Goal: Transaction & Acquisition: Obtain resource

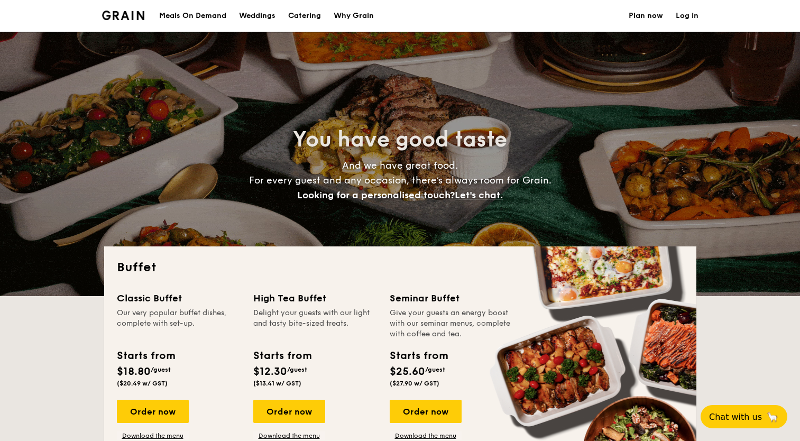
select select
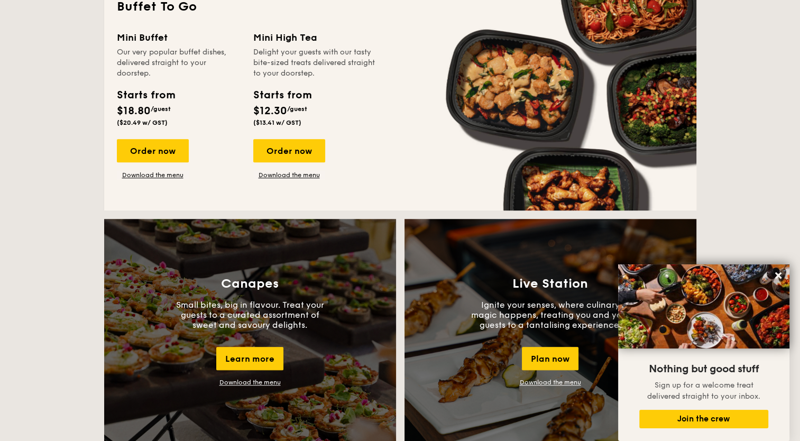
scroll to position [705, 0]
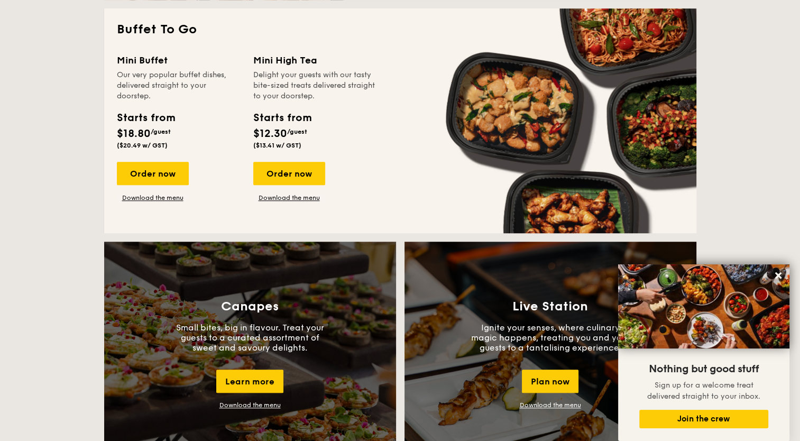
drag, startPoint x: 157, startPoint y: 171, endPoint x: 152, endPoint y: 221, distance: 49.9
click at [152, 221] on div "Buffet To Go Mini Buffet Our very popular buffet dishes, delivered straight to …" at bounding box center [400, 120] width 592 height 225
drag, startPoint x: 152, startPoint y: 221, endPoint x: 129, endPoint y: 199, distance: 32.2
click at [129, 199] on link "Download the menu" at bounding box center [153, 198] width 72 height 8
click at [387, 149] on div "Mini Buffet Our very popular buffet dishes, delivered straight to your doorstep…" at bounding box center [400, 137] width 567 height 168
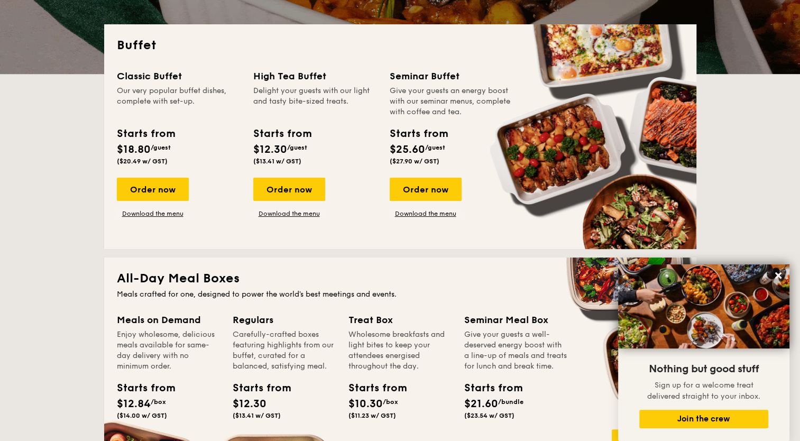
scroll to position [222, 0]
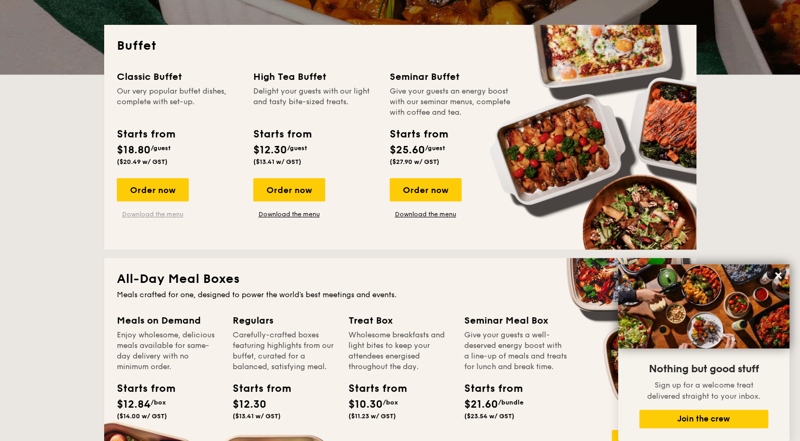
click at [169, 213] on link "Download the menu" at bounding box center [153, 214] width 72 height 8
click at [295, 216] on link "Download the menu" at bounding box center [289, 214] width 72 height 8
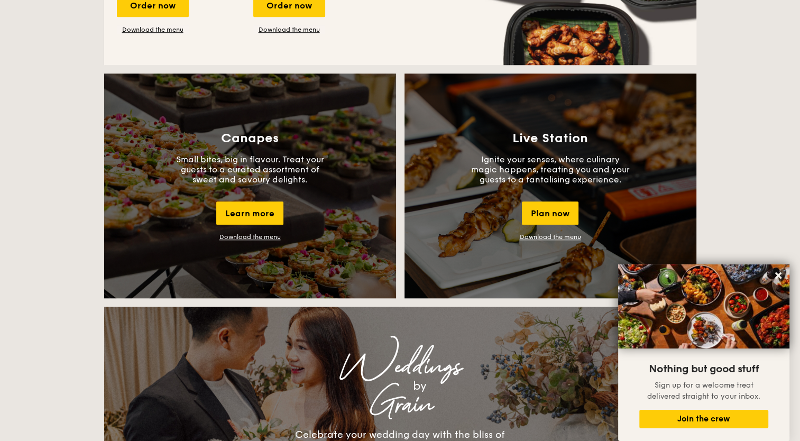
scroll to position [884, 0]
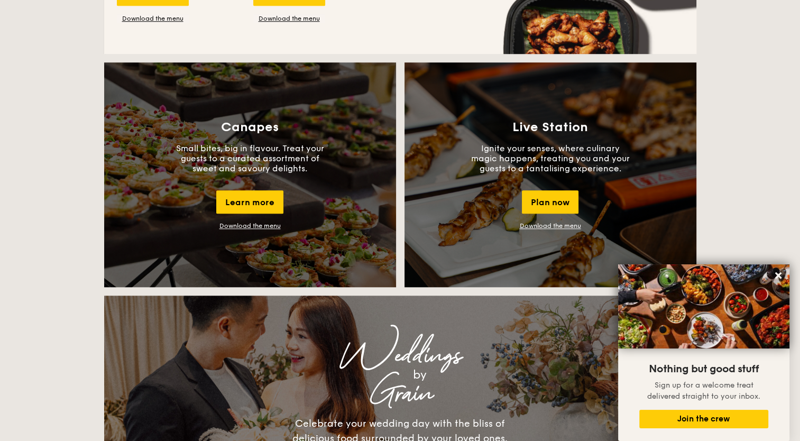
click at [256, 229] on link "Download the menu" at bounding box center [250, 225] width 61 height 7
click at [535, 223] on link "Download the menu" at bounding box center [550, 225] width 61 height 7
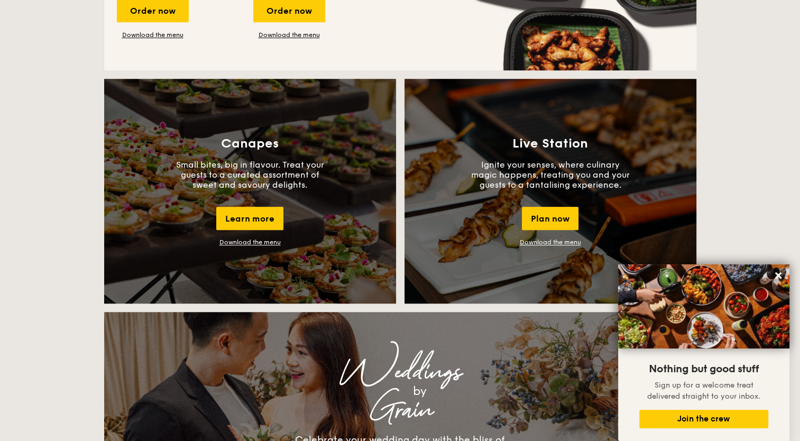
scroll to position [864, 0]
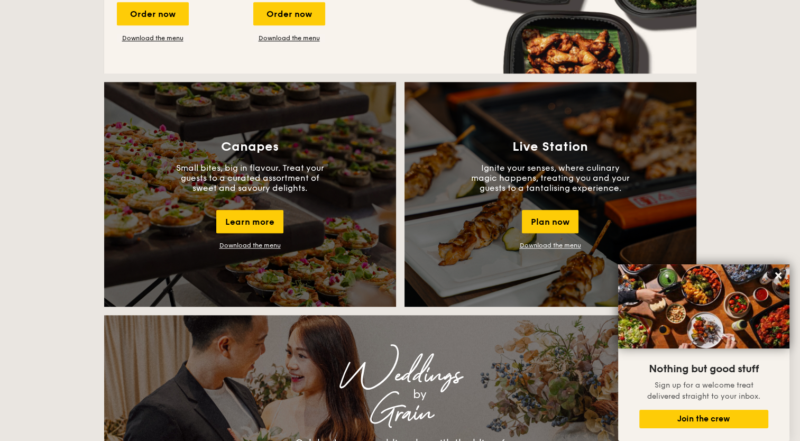
click at [267, 248] on link "Download the menu" at bounding box center [250, 245] width 61 height 7
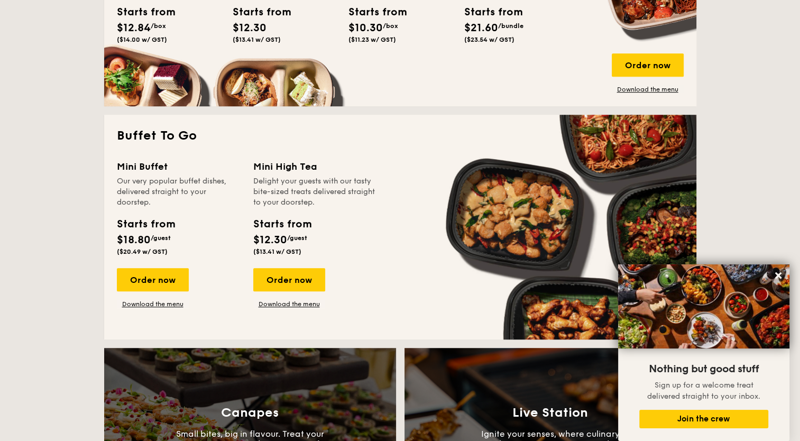
scroll to position [537, 0]
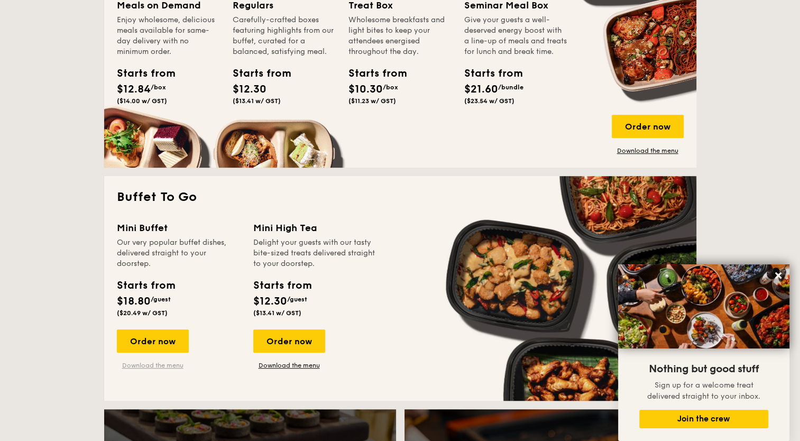
click at [162, 364] on link "Download the menu" at bounding box center [153, 365] width 72 height 8
